Goal: Transaction & Acquisition: Download file/media

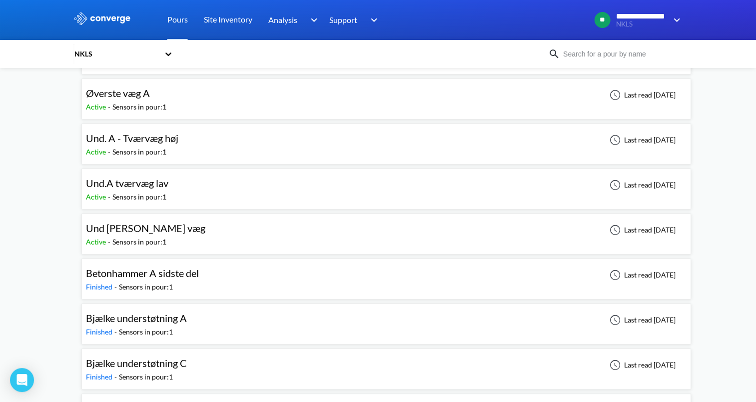
scroll to position [100, 0]
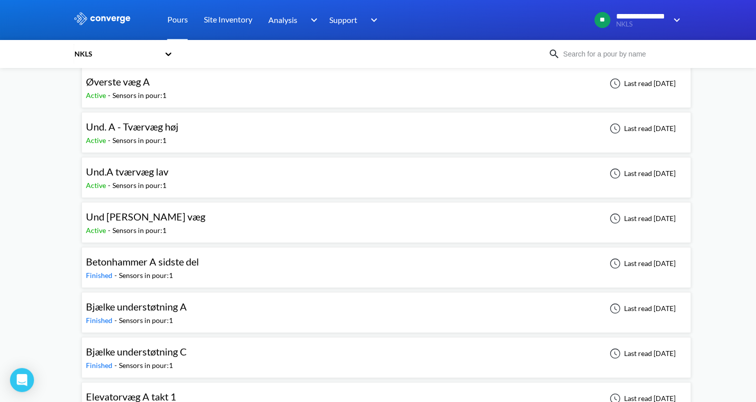
click at [129, 128] on span "Und. A - Tværvæg høj" at bounding box center [132, 126] width 92 height 12
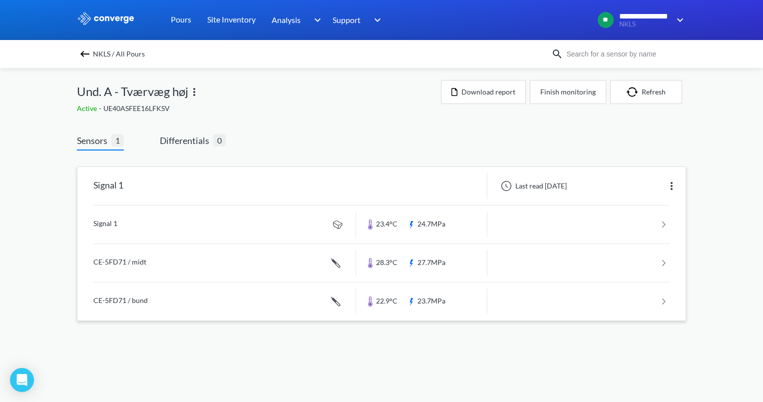
click at [98, 222] on link at bounding box center [381, 224] width 577 height 38
click at [497, 89] on button "Download report" at bounding box center [483, 92] width 85 height 24
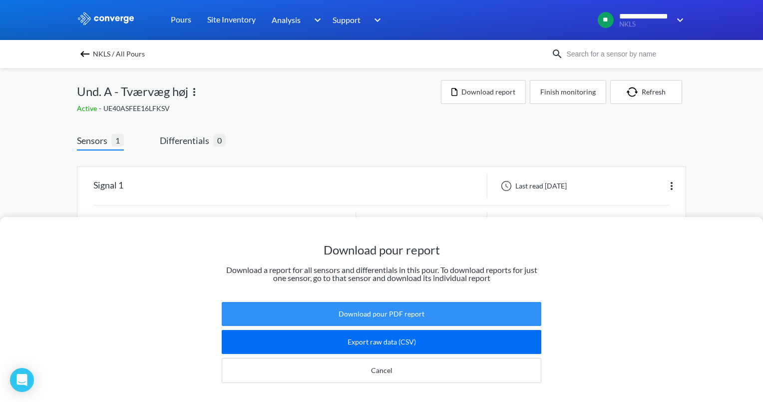
click at [370, 313] on button "Download pour PDF report" at bounding box center [382, 314] width 320 height 24
